Goal: Use online tool/utility: Utilize a website feature to perform a specific function

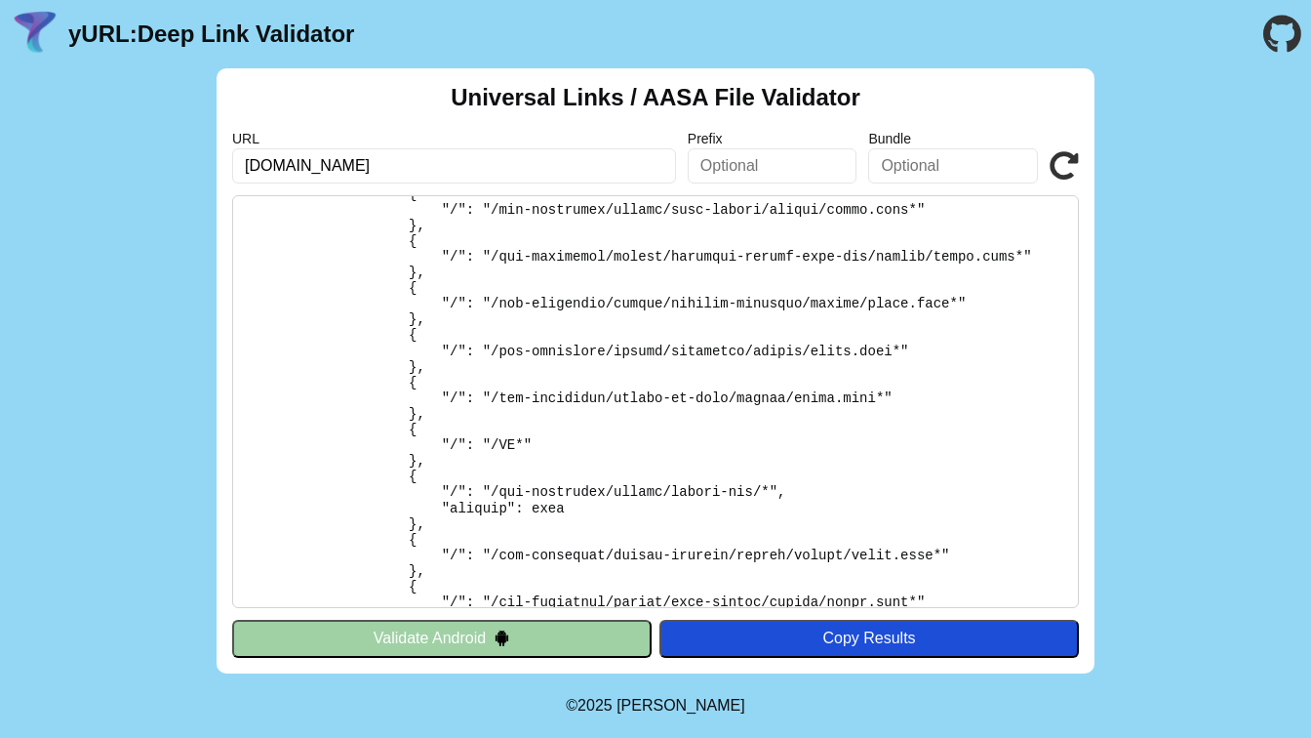
scroll to position [631, 0]
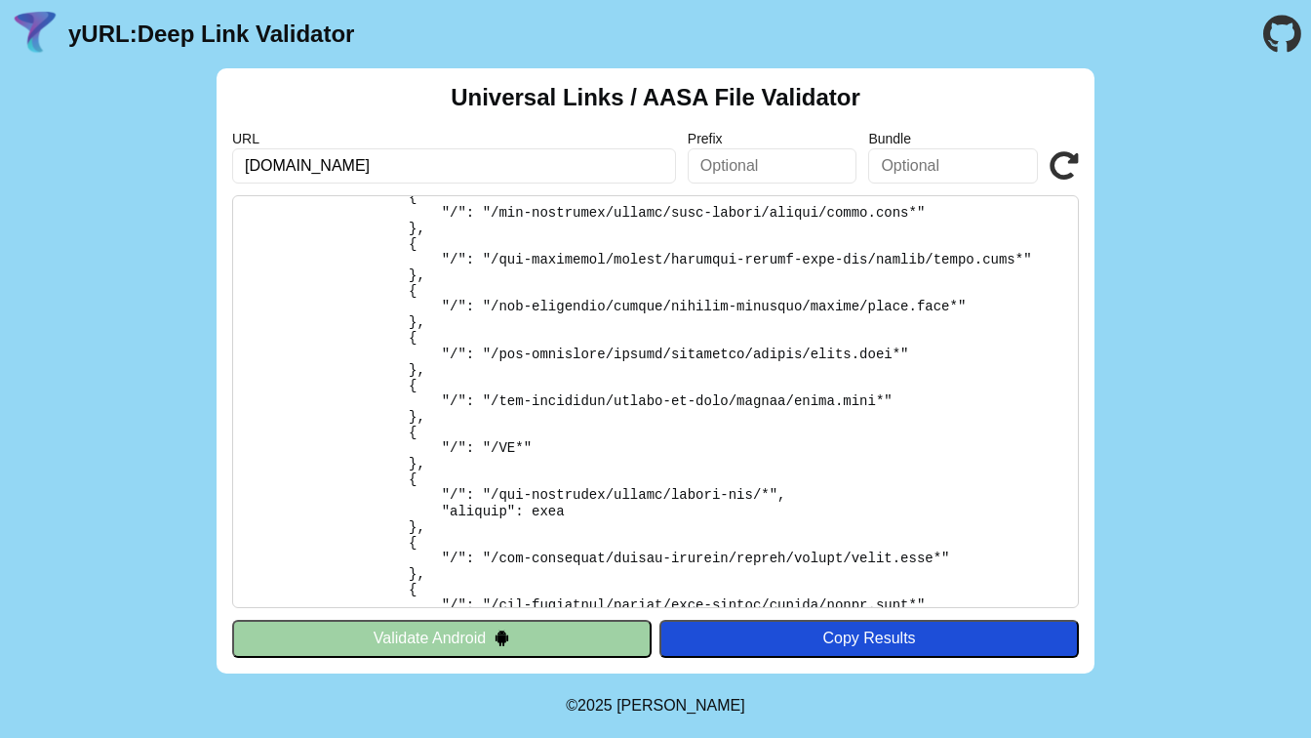
click at [1058, 161] on icon at bounding box center [1064, 165] width 29 height 29
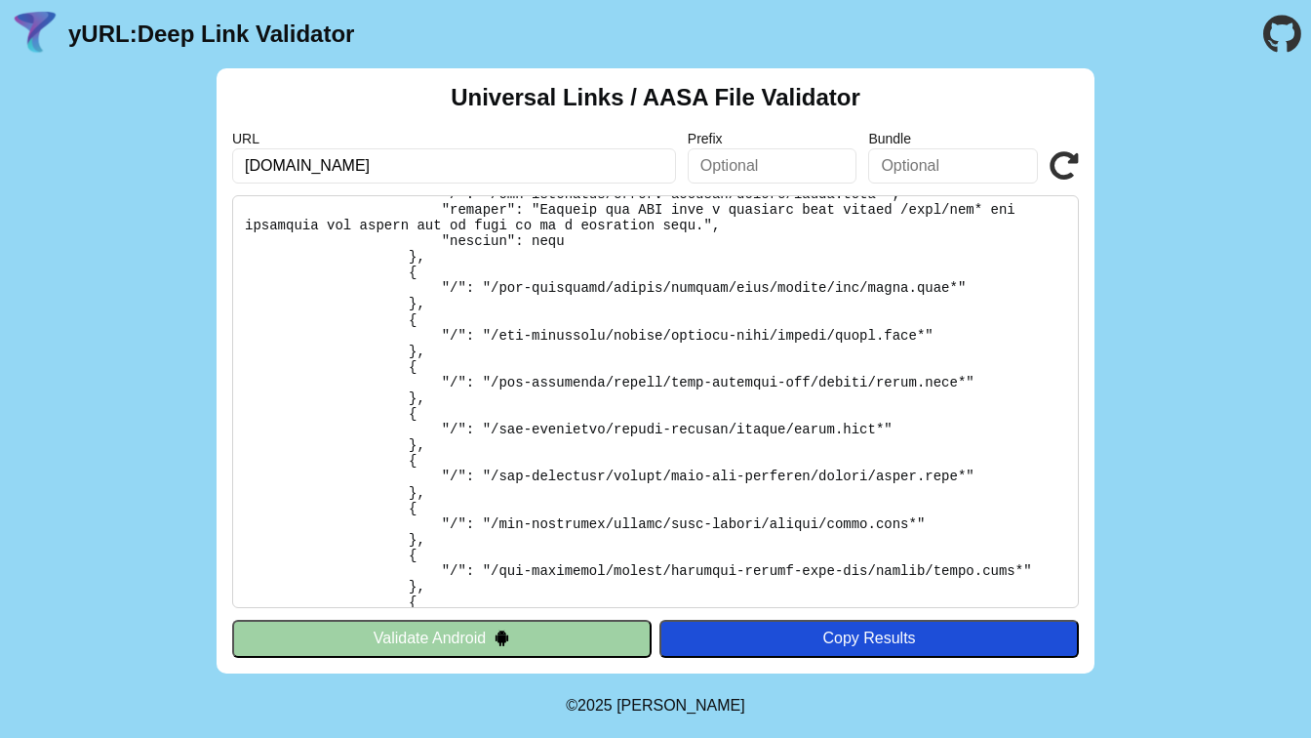
scroll to position [1039, 0]
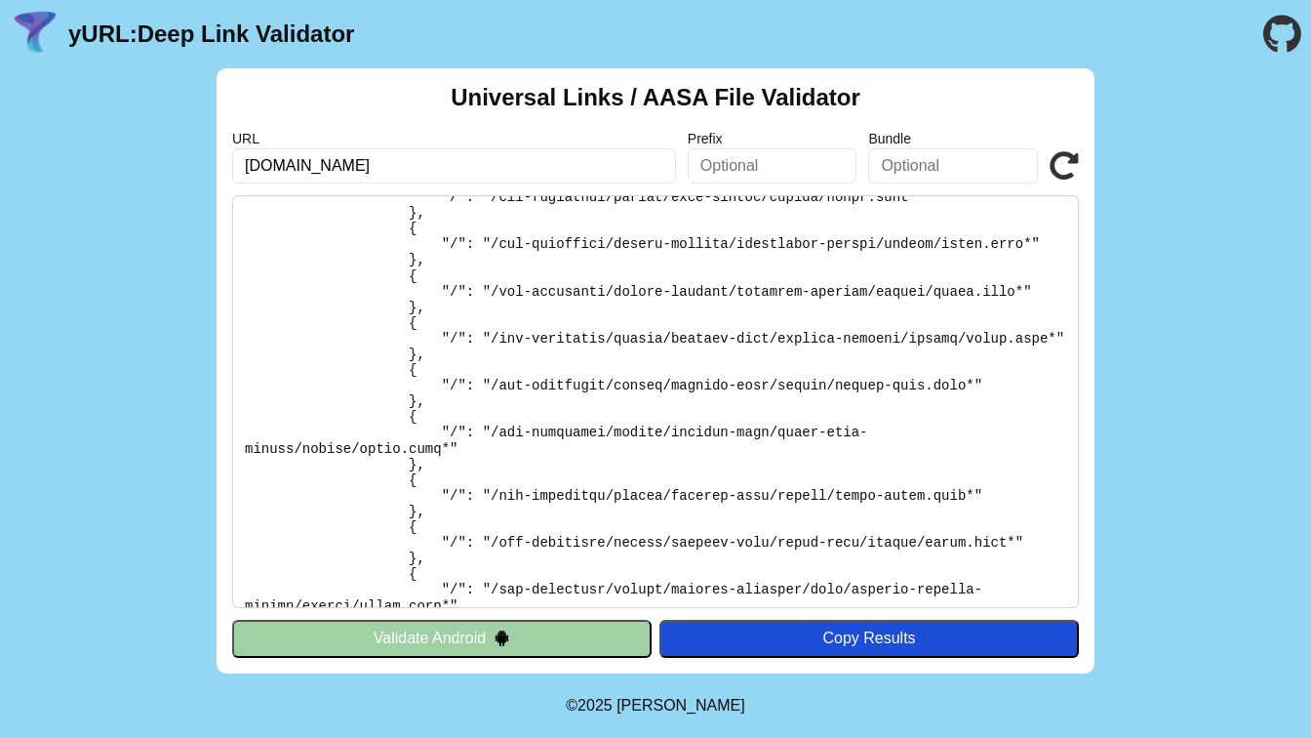
click at [571, 446] on pre at bounding box center [655, 401] width 847 height 413
click at [786, 347] on pre at bounding box center [655, 401] width 847 height 413
click at [689, 334] on pre at bounding box center [655, 401] width 847 height 413
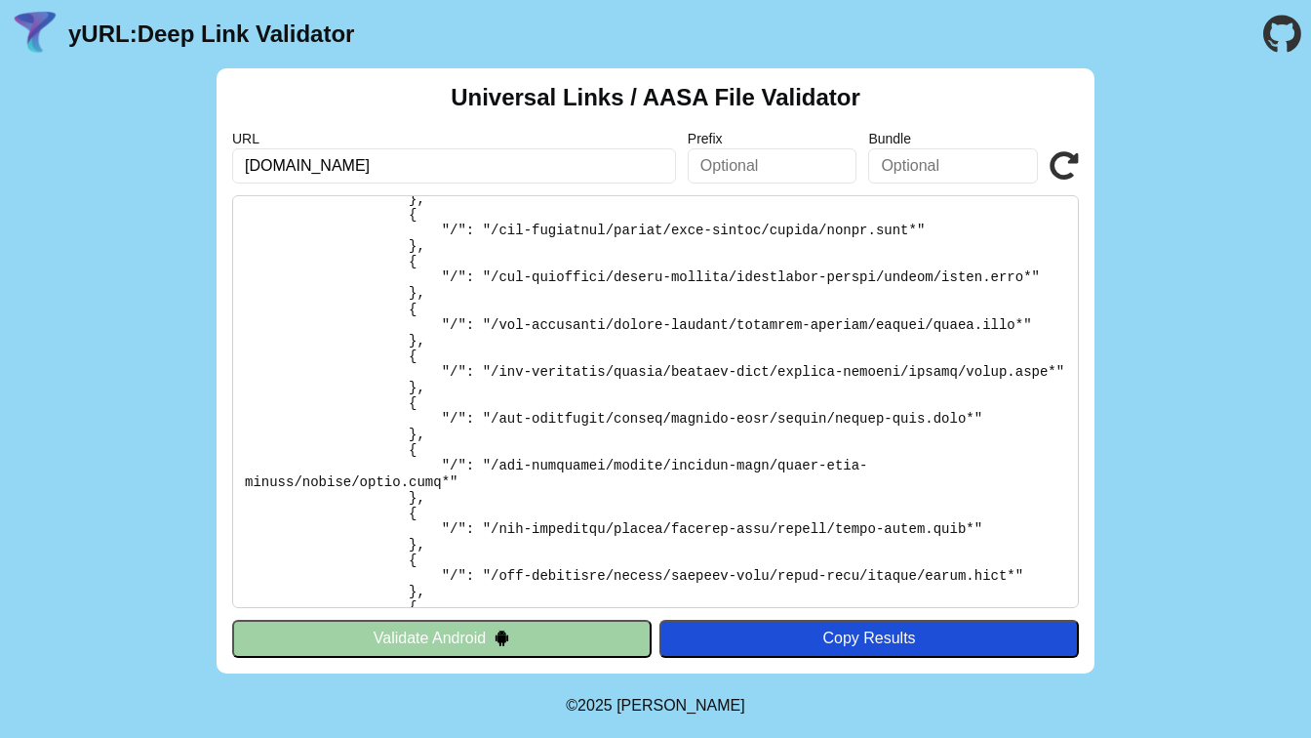
scroll to position [1020, 0]
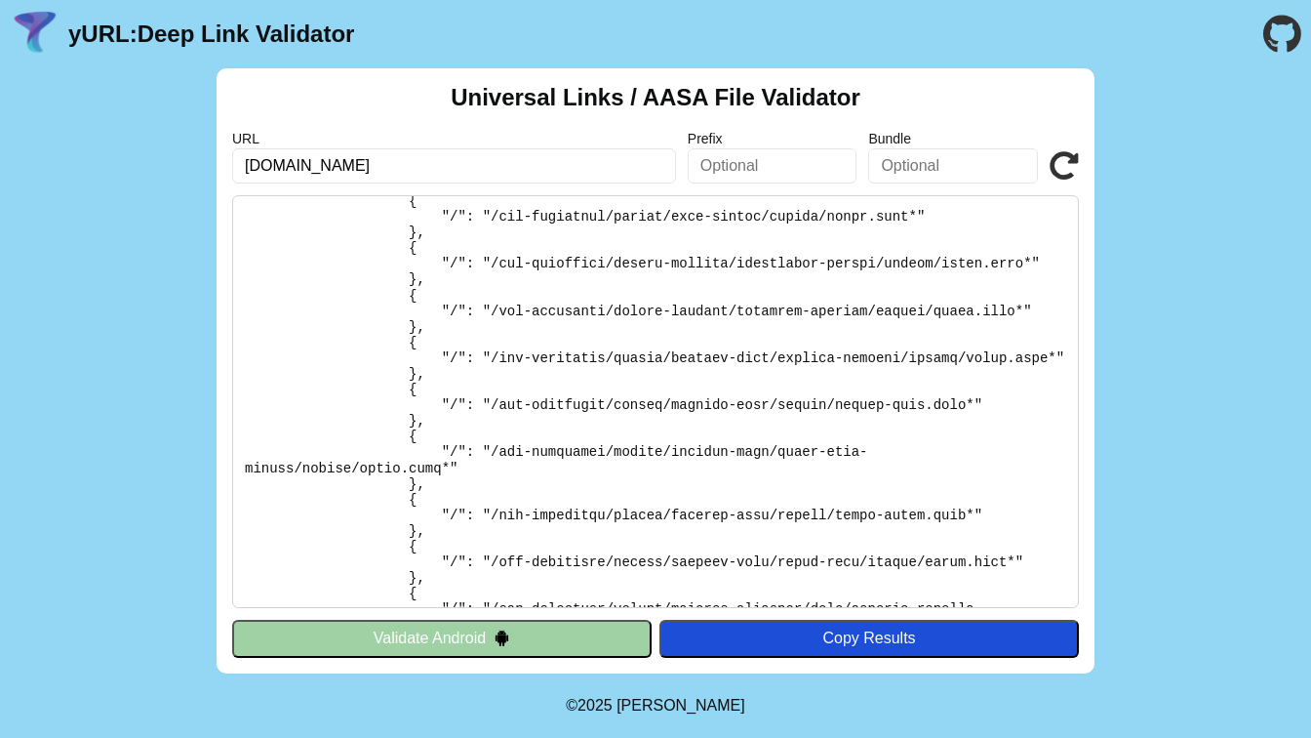
click at [922, 502] on pre at bounding box center [655, 401] width 847 height 413
click at [677, 491] on pre at bounding box center [655, 401] width 847 height 413
click at [785, 413] on pre at bounding box center [655, 401] width 847 height 413
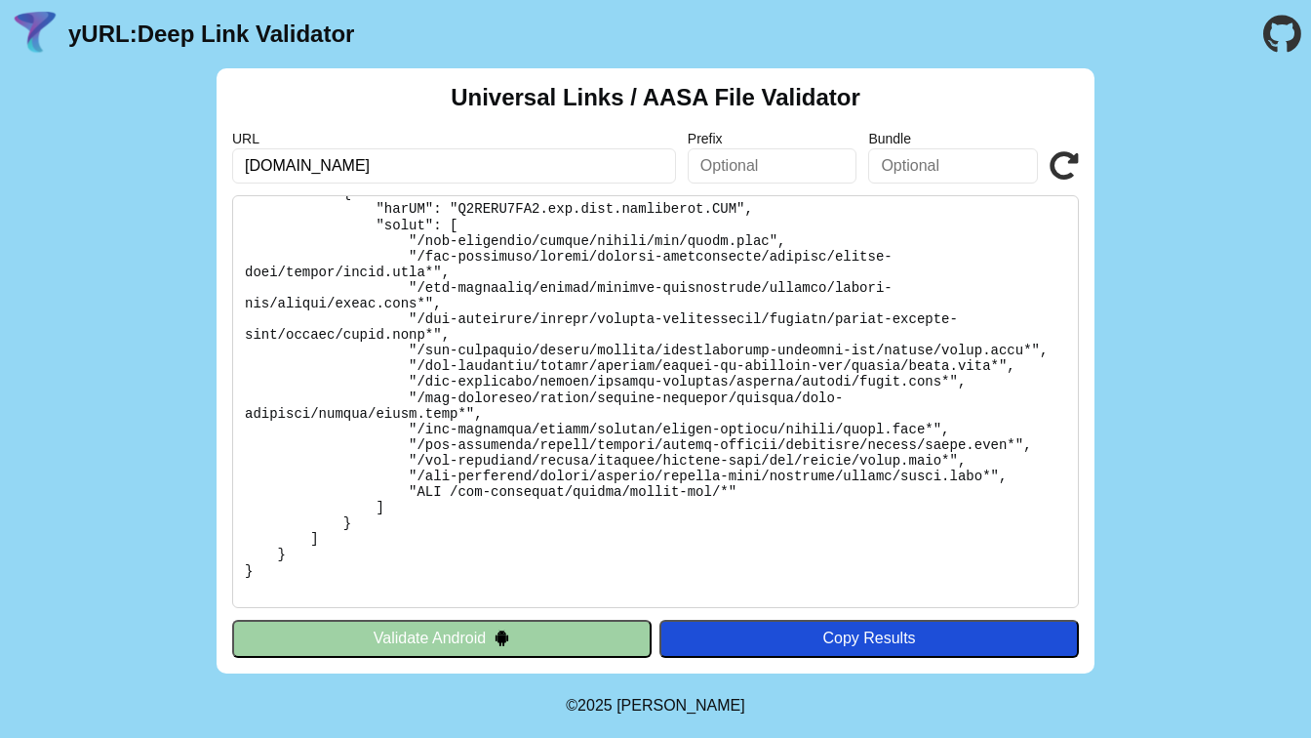
scroll to position [1642, 0]
